Goal: Task Accomplishment & Management: Use online tool/utility

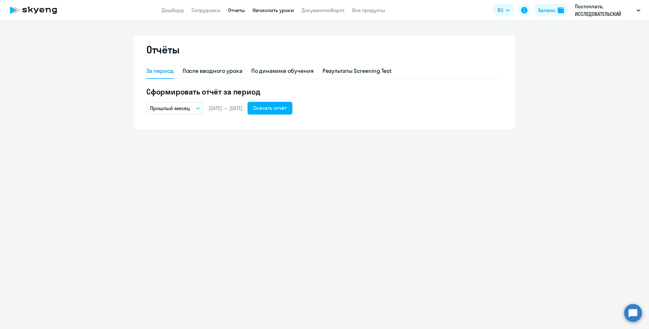
click at [268, 11] on link "Начислить уроки" at bounding box center [273, 10] width 41 height 6
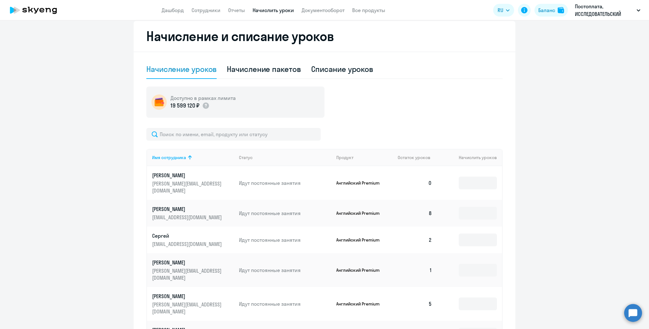
scroll to position [297, 0]
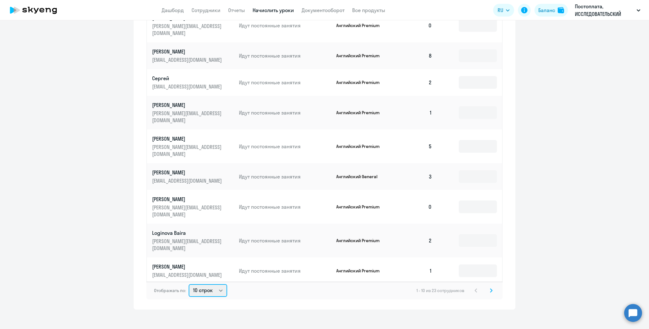
click at [214, 287] on select "10 строк 30 строк 50 строк" at bounding box center [208, 290] width 39 height 13
select select "30"
click at [189, 284] on select "10 строк 30 строк 50 строк" at bounding box center [208, 290] width 39 height 13
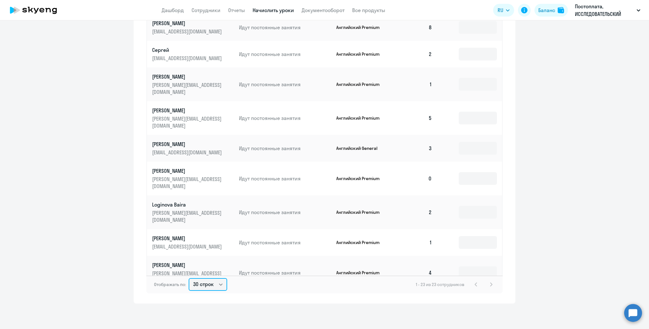
scroll to position [0, 0]
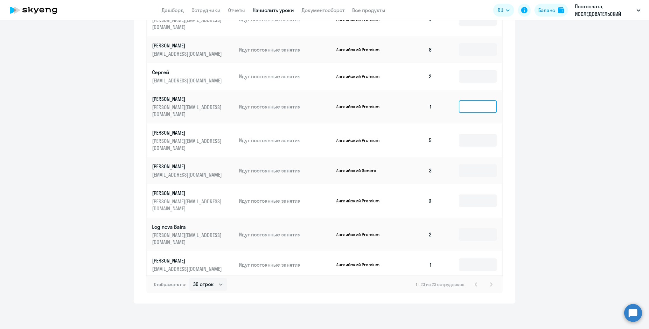
click at [459, 100] on input at bounding box center [478, 106] width 38 height 13
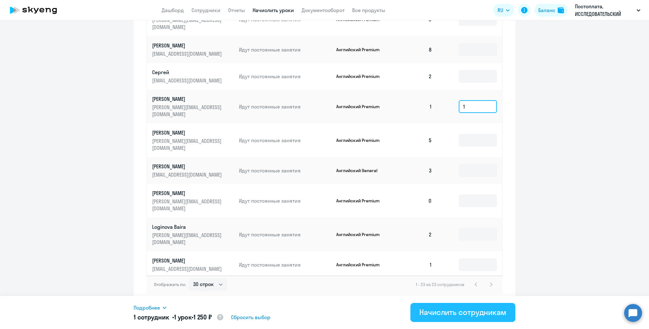
type input "1"
click at [469, 310] on div "Начислить сотрудникам" at bounding box center [462, 312] width 87 height 10
